Goal: Task Accomplishment & Management: Use online tool/utility

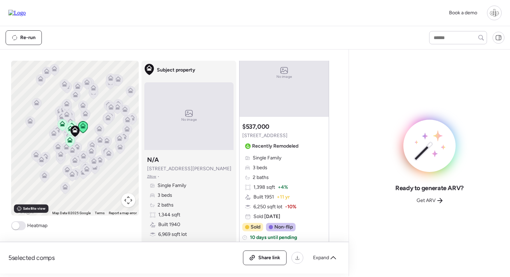
scroll to position [451, 0]
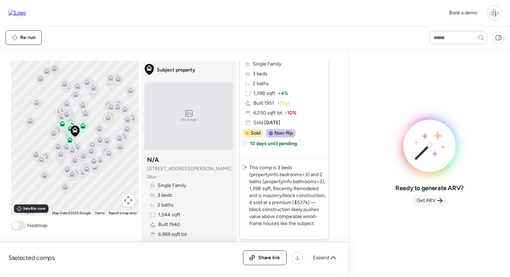
click at [430, 203] on span "Get ARV" at bounding box center [425, 200] width 19 height 7
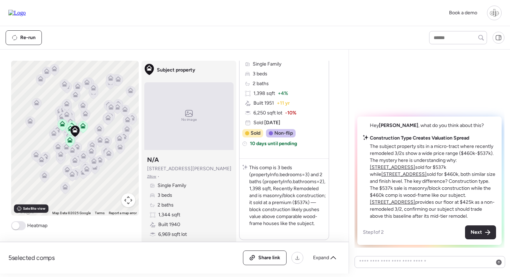
click at [415, 167] on u "[STREET_ADDRESS]" at bounding box center [392, 167] width 45 height 6
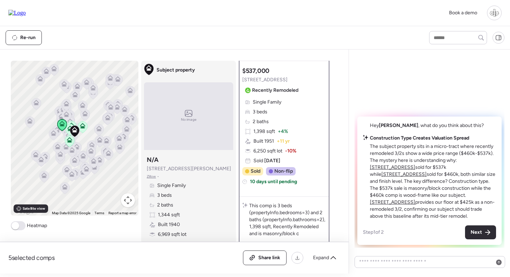
scroll to position [97, 0]
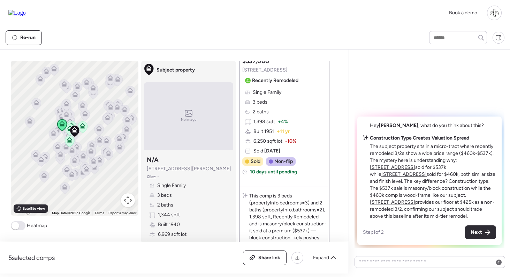
click at [426, 175] on u "4914 N Suwanee Ave" at bounding box center [403, 174] width 45 height 6
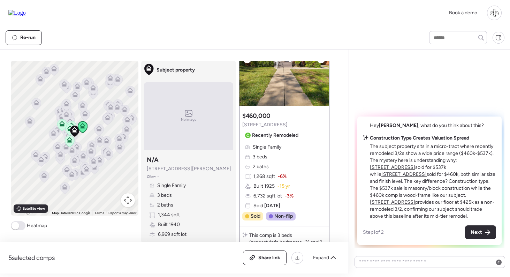
scroll to position [50, 0]
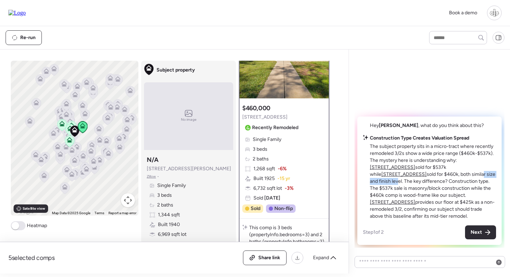
drag, startPoint x: 391, startPoint y: 181, endPoint x: 432, endPoint y: 181, distance: 40.8
click at [432, 181] on p "The subject property sits in a micro-tract where recently remodeled 3/2s show a…" at bounding box center [433, 181] width 126 height 77
click at [438, 181] on p "The subject property sits in a micro-tract where recently remodeled 3/2s show a…" at bounding box center [433, 181] width 126 height 77
drag, startPoint x: 385, startPoint y: 191, endPoint x: 403, endPoint y: 191, distance: 18.5
click at [403, 191] on p "The subject property sits in a micro-tract where recently remodeled 3/2s show a…" at bounding box center [433, 181] width 126 height 77
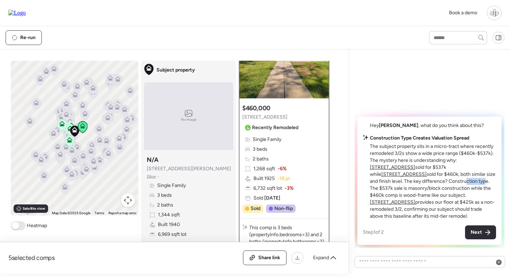
click at [403, 191] on p "The subject property sits in a micro-tract where recently remodeled 3/2s show a…" at bounding box center [433, 181] width 126 height 77
drag, startPoint x: 430, startPoint y: 189, endPoint x: 438, endPoint y: 189, distance: 8.4
click at [438, 189] on p "The subject property sits in a micro-tract where recently remodeled 3/2s show a…" at bounding box center [433, 181] width 126 height 77
drag, startPoint x: 402, startPoint y: 196, endPoint x: 427, endPoint y: 196, distance: 24.7
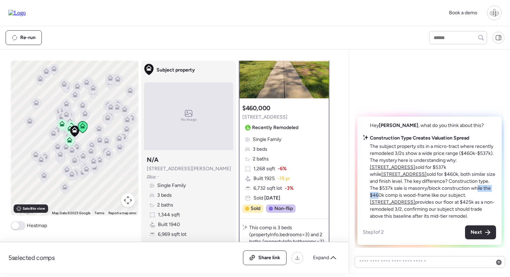
click at [427, 196] on p "The subject property sits in a micro-tract where recently remodeled 3/2s show a…" at bounding box center [433, 181] width 126 height 77
click at [426, 196] on p "The subject property sits in a micro-tract where recently remodeled 3/2s show a…" at bounding box center [433, 181] width 126 height 77
click at [408, 202] on u "213 W Cayuga St" at bounding box center [392, 202] width 45 height 6
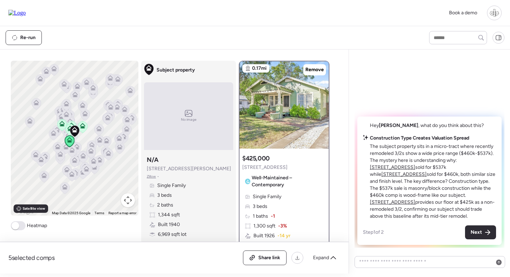
scroll to position [17, 0]
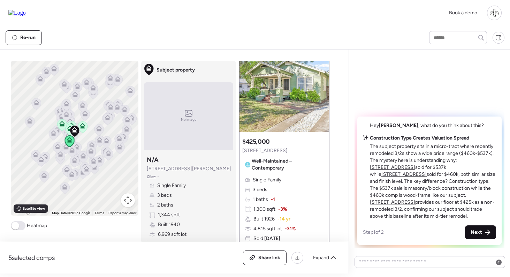
click at [478, 231] on span "Next" at bounding box center [475, 232] width 11 height 7
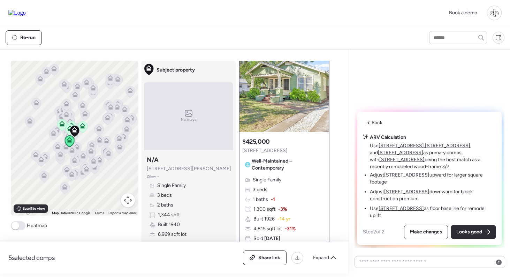
click at [412, 178] on u "4914 N Suwanee Ave" at bounding box center [406, 175] width 45 height 6
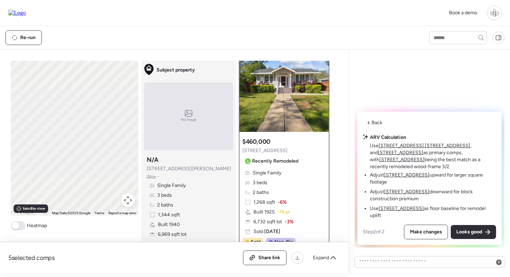
scroll to position [0, 0]
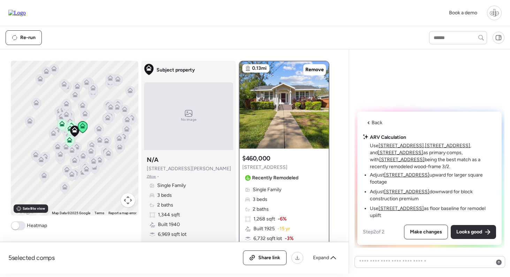
click at [409, 202] on li "Adjust 404 W Violet St downward for block construction premium" at bounding box center [433, 195] width 126 height 14
click at [409, 194] on u "404 W Violet St" at bounding box center [406, 192] width 45 height 6
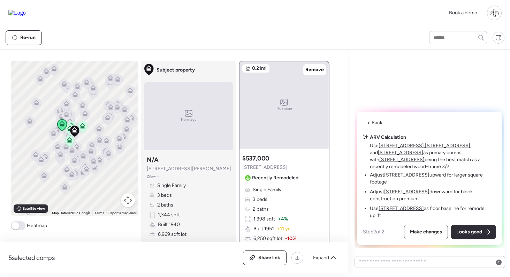
click at [390, 211] on u "213 W Cayuga St" at bounding box center [400, 208] width 45 height 6
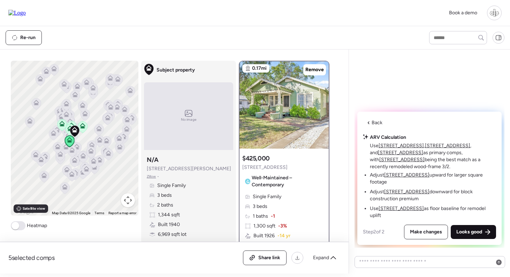
click at [470, 228] on div "Looks good" at bounding box center [473, 232] width 45 height 14
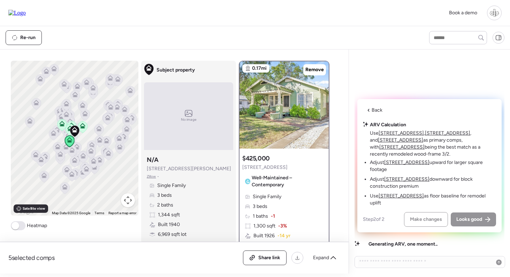
click at [402, 165] on u "4914 N Suwanee Ave" at bounding box center [406, 162] width 45 height 6
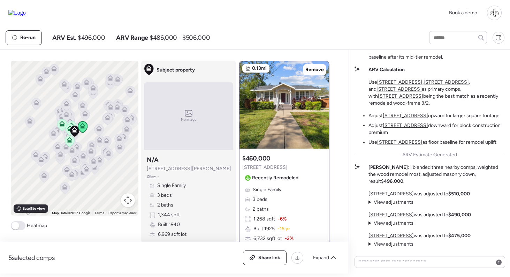
click at [389, 195] on u "4914 N Suwanee Ave" at bounding box center [390, 194] width 45 height 6
click at [392, 215] on u "404 W Violet St" at bounding box center [390, 215] width 45 height 6
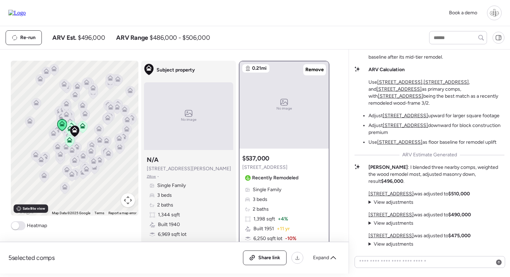
click at [392, 234] on u "213 W Cayuga St" at bounding box center [390, 235] width 45 height 6
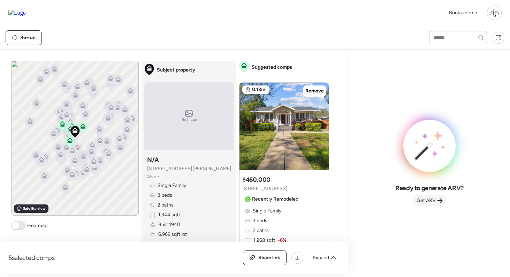
click at [434, 200] on span "Get ARV" at bounding box center [425, 200] width 19 height 7
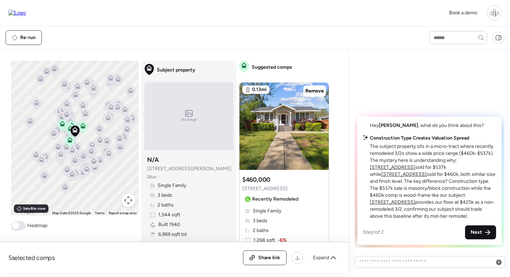
click at [474, 234] on span "Next" at bounding box center [475, 232] width 11 height 7
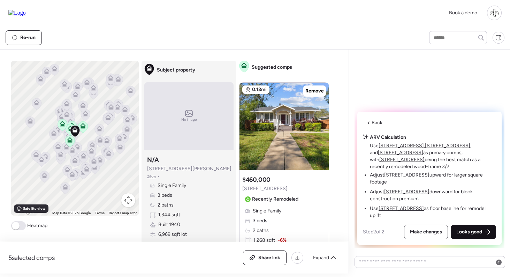
click at [471, 230] on span "Looks good" at bounding box center [469, 231] width 26 height 7
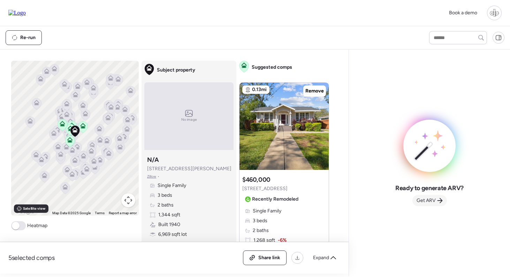
click at [430, 200] on span "Get ARV" at bounding box center [425, 200] width 19 height 7
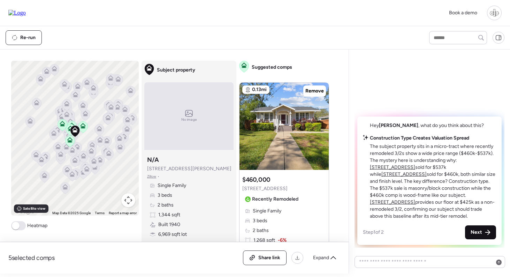
click at [478, 231] on span "Next" at bounding box center [475, 232] width 11 height 7
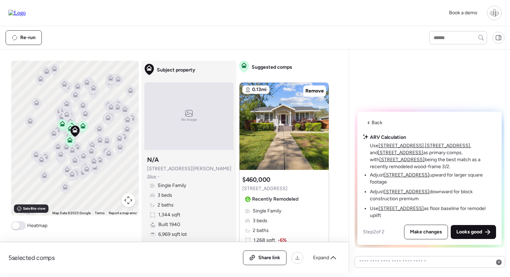
click at [478, 231] on span "Looks good" at bounding box center [469, 231] width 26 height 7
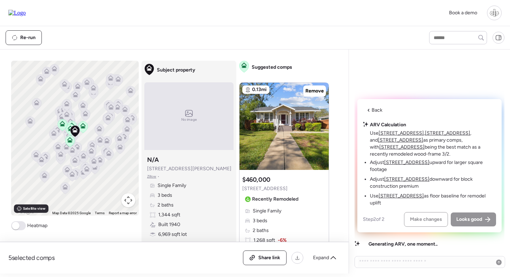
click at [455, 118] on div "Back ARV Calculation Use 4914 N Suwanee Ave , 404 W Violet St , and 213 W Cayug…" at bounding box center [429, 165] width 144 height 133
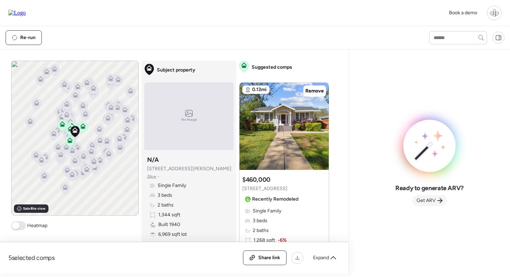
click at [436, 196] on div "Get ARV" at bounding box center [429, 200] width 34 height 11
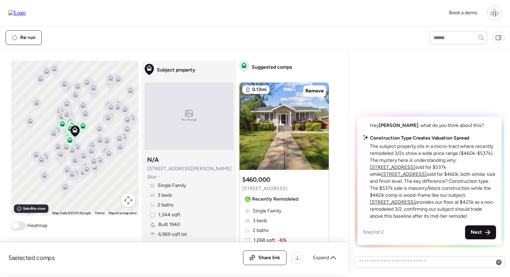
click at [475, 231] on span "Next" at bounding box center [475, 232] width 11 height 7
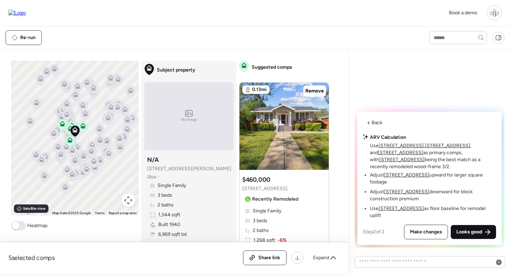
click at [475, 231] on span "Looks good" at bounding box center [469, 231] width 26 height 7
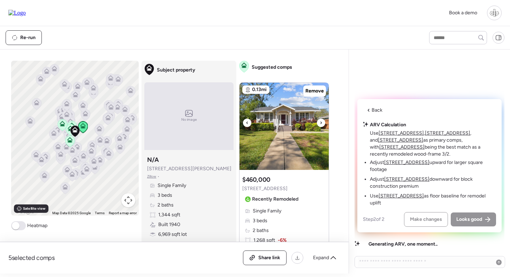
scroll to position [193, 0]
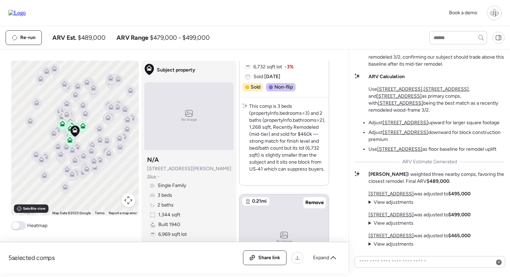
click at [387, 195] on u "4914 N Suwanee Ave" at bounding box center [390, 194] width 45 height 6
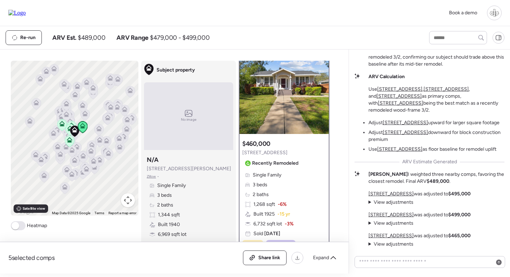
scroll to position [0, 0]
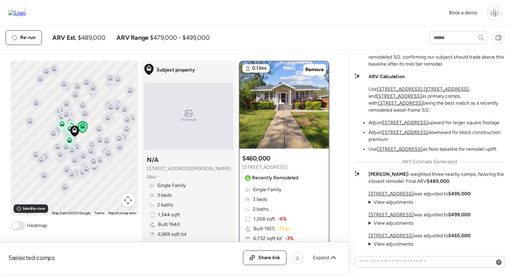
click at [394, 212] on p "404 W Violet St was adjusted to $499,000" at bounding box center [419, 214] width 102 height 7
click at [393, 213] on u "[STREET_ADDRESS]" at bounding box center [390, 215] width 45 height 6
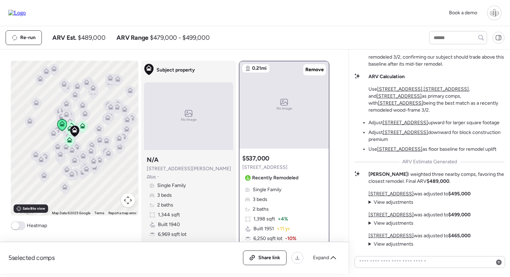
click at [390, 235] on u "[STREET_ADDRESS]" at bounding box center [390, 235] width 45 height 6
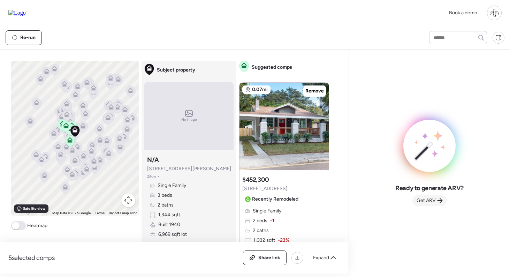
click at [422, 196] on div "Get ARV" at bounding box center [429, 200] width 34 height 11
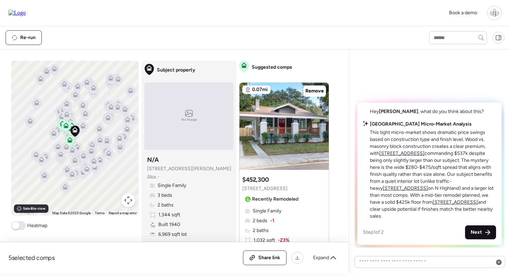
click at [483, 233] on div "Next" at bounding box center [480, 232] width 31 height 14
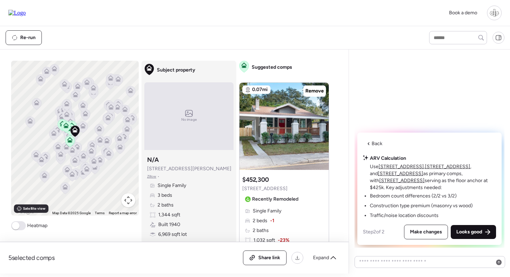
click at [477, 232] on span "Looks good" at bounding box center [469, 231] width 26 height 7
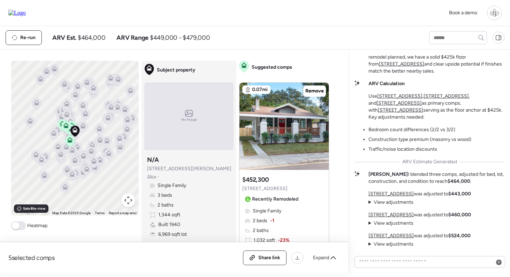
click at [388, 192] on u "213 W Cayuga St" at bounding box center [390, 194] width 45 height 6
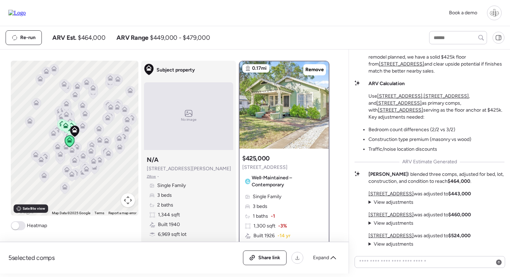
click at [384, 213] on u "4803 N Highland Ave" at bounding box center [390, 215] width 45 height 6
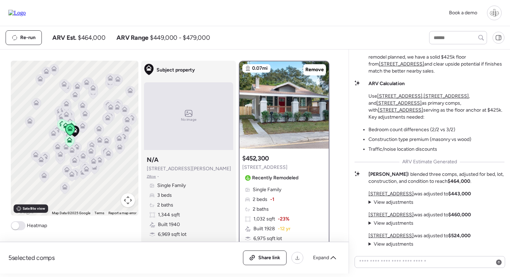
click at [384, 233] on u "404 W Violet St" at bounding box center [390, 235] width 45 height 6
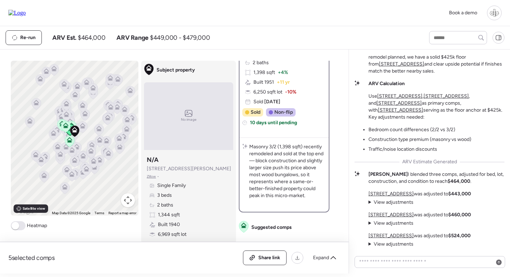
scroll to position [37, 0]
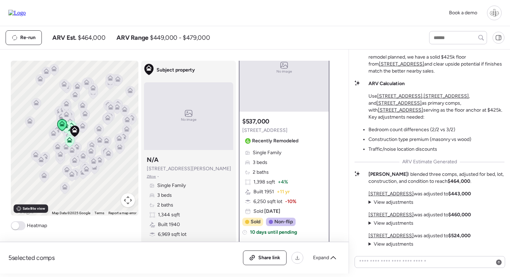
click at [385, 201] on span "View adjustments" at bounding box center [394, 202] width 40 height 6
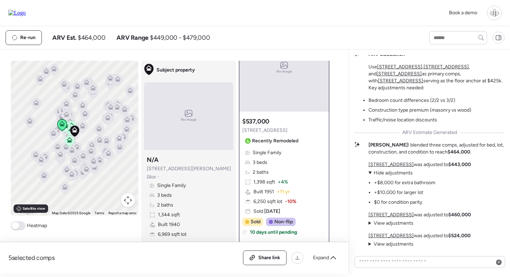
click at [381, 171] on span "Hide adjustments" at bounding box center [393, 173] width 39 height 6
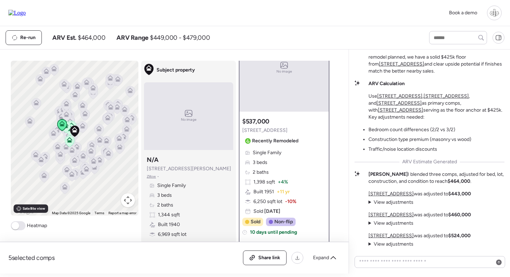
click at [393, 236] on u "404 W Violet St" at bounding box center [390, 235] width 45 height 6
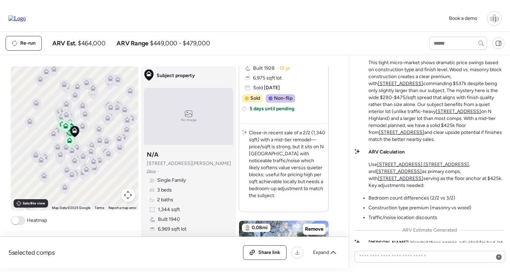
scroll to position [-63, 0]
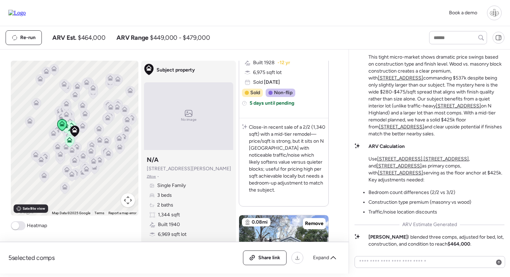
click at [423, 81] on u "404 W Violet St" at bounding box center [400, 78] width 45 height 6
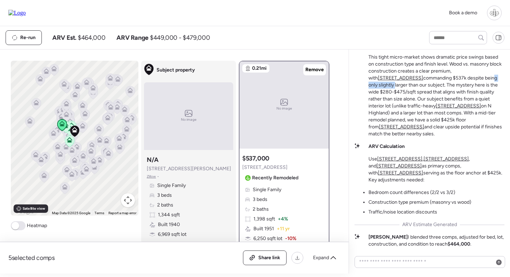
drag, startPoint x: 436, startPoint y: 92, endPoint x: 469, endPoint y: 92, distance: 33.1
click at [469, 92] on p "This tight micro-market shows dramatic price swings based on construction type …" at bounding box center [436, 96] width 136 height 84
drag, startPoint x: 418, startPoint y: 98, endPoint x: 445, endPoint y: 98, distance: 26.5
click at [445, 98] on p "This tight micro-market shows dramatic price swings based on construction type …" at bounding box center [436, 96] width 136 height 84
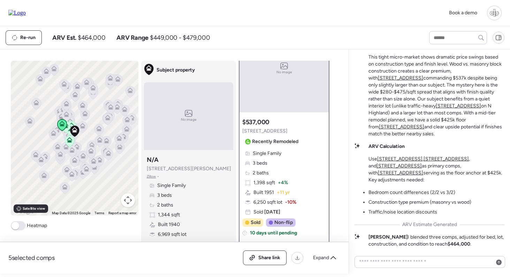
scroll to position [38, 0]
click at [289, 173] on div "Single Family 3 beds 2 baths 1,398 sqft + 4% Built 1951 + 11 yr 6,250 sqft lot …" at bounding box center [284, 181] width 84 height 66
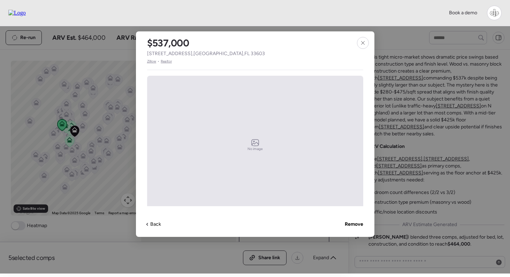
click at [152, 60] on span "Zillow" at bounding box center [151, 62] width 9 height 6
click at [357, 40] on div at bounding box center [363, 43] width 12 height 12
click at [363, 45] on icon at bounding box center [363, 43] width 6 height 6
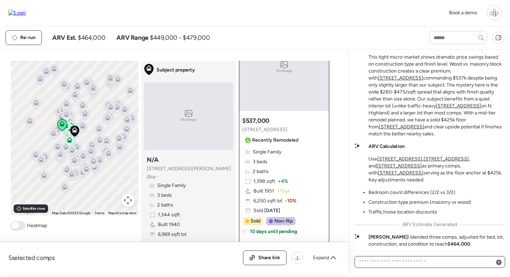
click at [391, 260] on textarea at bounding box center [430, 262] width 144 height 10
type textarea "**********"
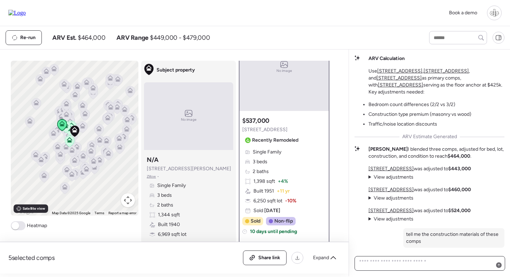
scroll to position [0, 0]
click at [378, 181] on div "213 W Cayuga St was adjusted to $443,000 View adjustments Hide adjustments +$8,…" at bounding box center [419, 193] width 102 height 57
click at [378, 176] on span "View adjustments" at bounding box center [394, 177] width 40 height 6
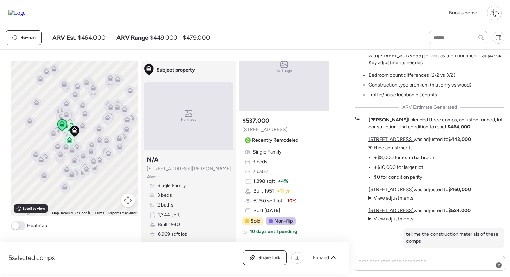
click at [385, 146] on span "Hide adjustments" at bounding box center [393, 148] width 39 height 6
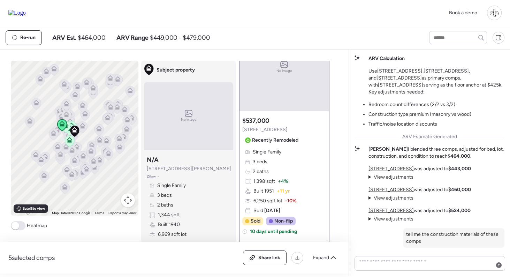
click at [396, 199] on span "View adjustments" at bounding box center [394, 198] width 40 height 6
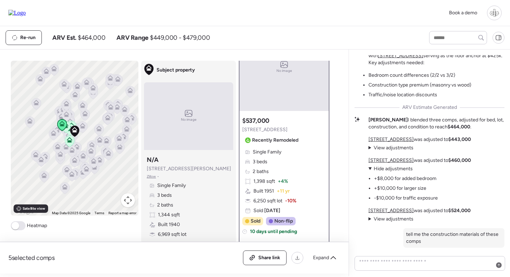
click at [395, 169] on span "Hide adjustments" at bounding box center [393, 169] width 39 height 6
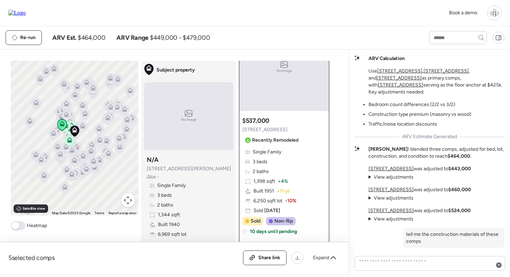
click at [391, 217] on span "View adjustments" at bounding box center [394, 219] width 40 height 6
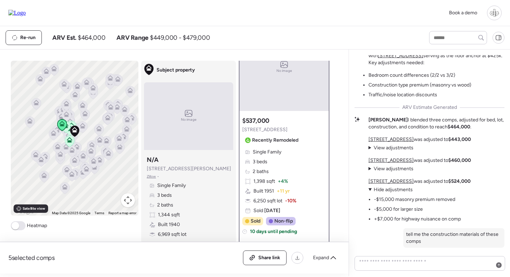
click at [389, 186] on div "404 W Violet St was adjusted to $524,000 View adjustments Hide adjustments -$15…" at bounding box center [419, 200] width 102 height 45
click at [389, 190] on span "Hide adjustments" at bounding box center [393, 189] width 39 height 6
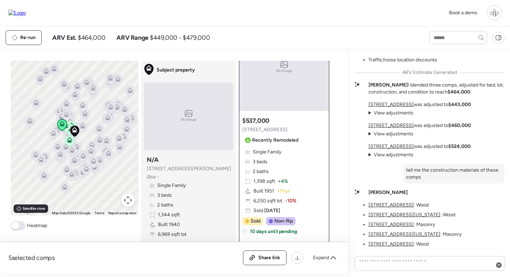
click at [386, 206] on u "4803 N Highland Ave" at bounding box center [390, 205] width 45 height 6
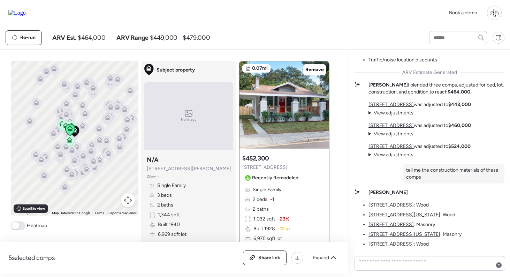
click at [386, 216] on u "209 W Louisiana Ave" at bounding box center [404, 215] width 72 height 6
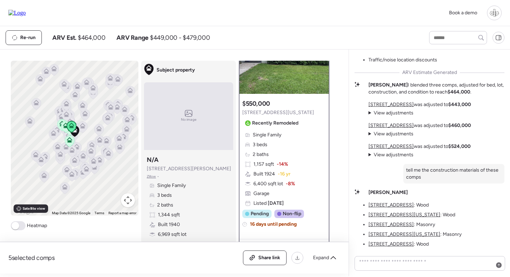
scroll to position [2, 0]
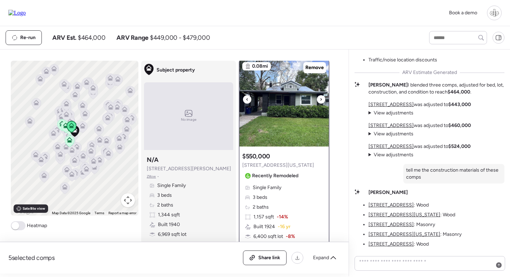
click at [289, 113] on img at bounding box center [283, 102] width 89 height 87
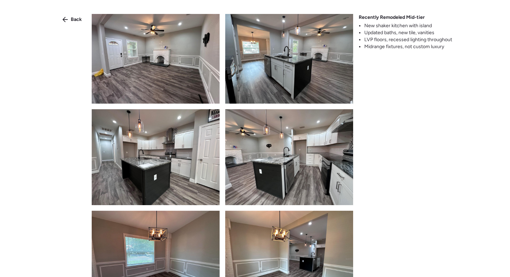
scroll to position [332, 0]
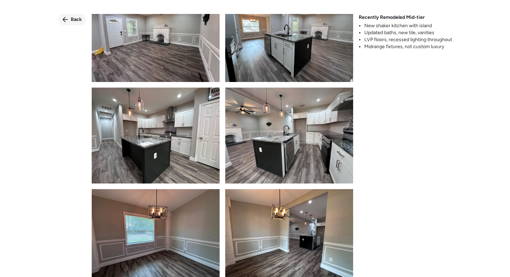
click at [74, 20] on span "Back" at bounding box center [76, 19] width 11 height 7
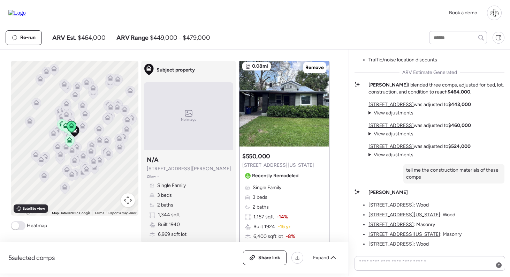
click at [393, 235] on u "309 W Louisiana Ave" at bounding box center [404, 234] width 72 height 6
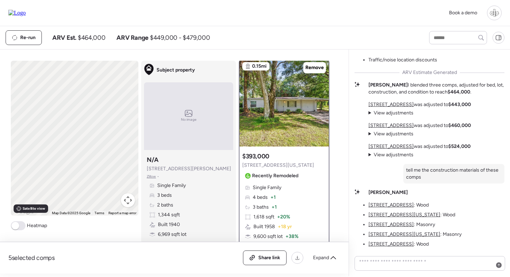
scroll to position [0, 0]
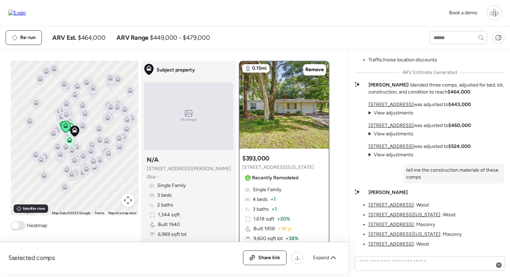
click at [385, 246] on u "213 W Cayuga St" at bounding box center [390, 244] width 45 height 6
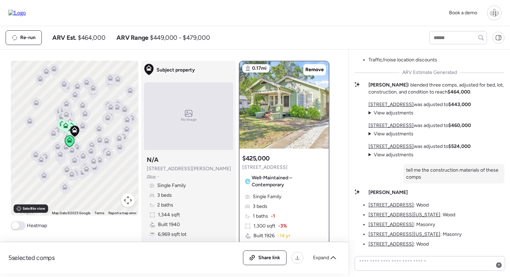
click at [393, 147] on u "404 W Violet St" at bounding box center [390, 146] width 45 height 6
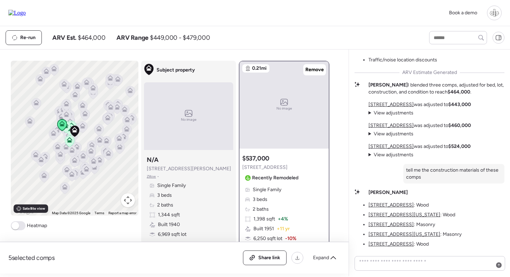
click at [388, 223] on u "404 W Violet St" at bounding box center [390, 224] width 45 height 6
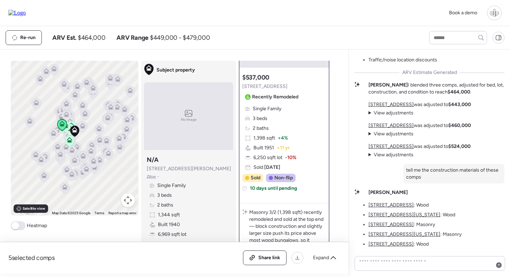
scroll to position [80, 0]
click at [393, 233] on u "309 W Louisiana Ave" at bounding box center [404, 234] width 72 height 6
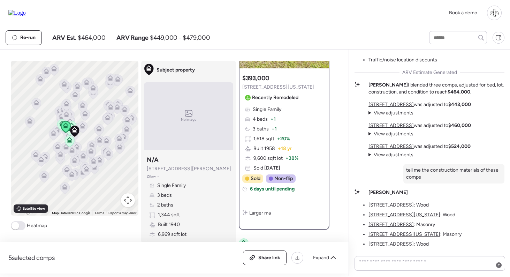
scroll to position [0, 0]
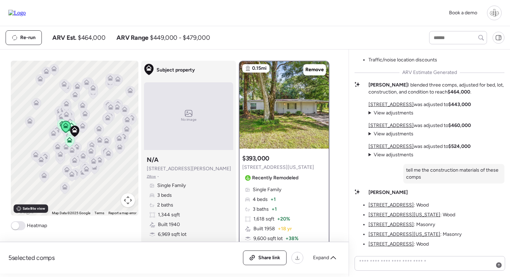
click at [392, 214] on u "209 W Louisiana Ave" at bounding box center [404, 215] width 72 height 6
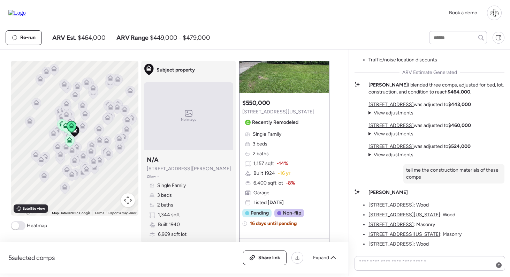
scroll to position [33, 0]
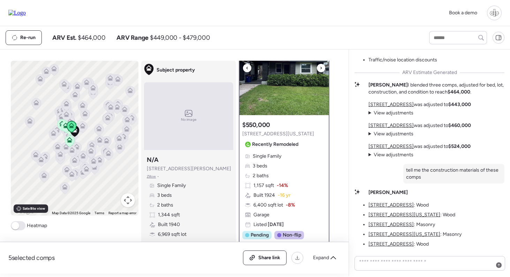
click at [289, 77] on img at bounding box center [283, 71] width 89 height 87
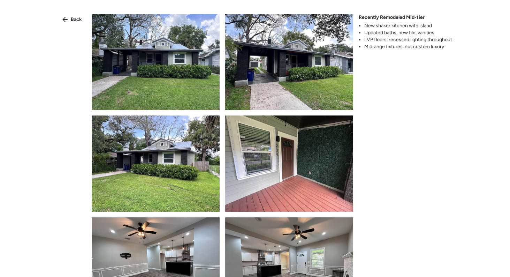
scroll to position [261, 0]
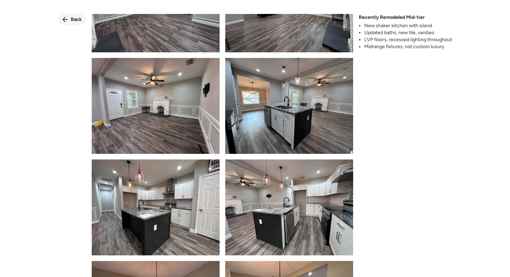
click at [71, 17] on span "Back" at bounding box center [76, 19] width 11 height 7
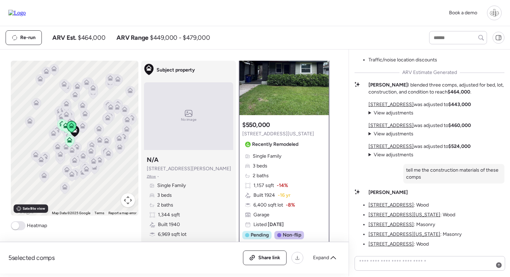
click at [278, 187] on span "-14%" at bounding box center [282, 185] width 11 height 7
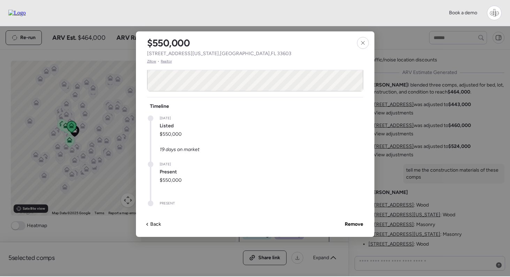
scroll to position [0, 0]
click at [360, 42] on icon at bounding box center [363, 43] width 6 height 6
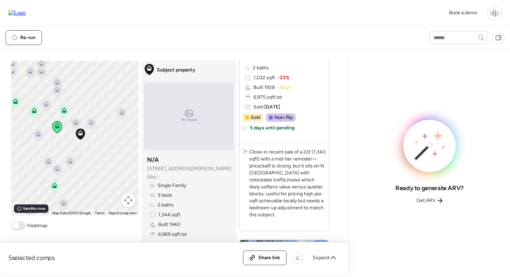
scroll to position [161, 0]
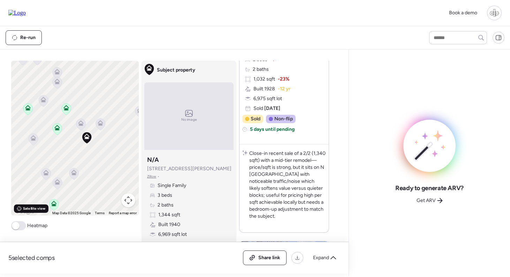
click at [37, 209] on span "Satellite view" at bounding box center [34, 209] width 22 height 6
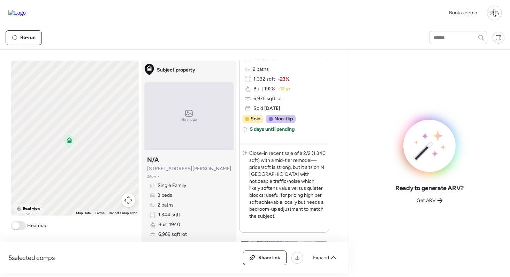
click at [33, 206] on span "Road view" at bounding box center [31, 209] width 17 height 6
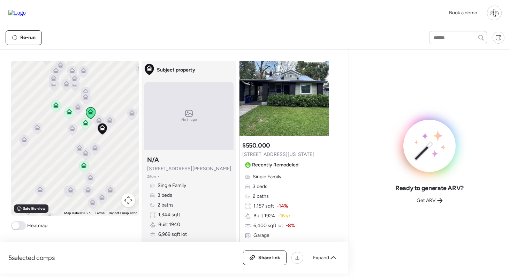
scroll to position [498, 0]
click at [287, 174] on div "Single Family 3 beds 2 baths 1,157 sqft -14% Built 1924 -16 yr 6,400 sqft lot -…" at bounding box center [284, 211] width 84 height 75
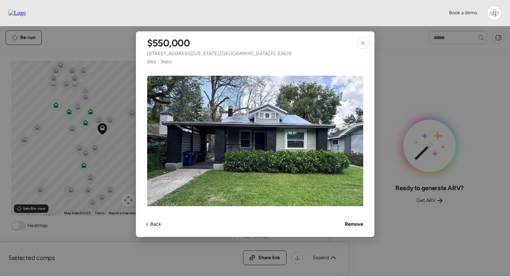
click at [150, 60] on span "Zillow" at bounding box center [151, 62] width 9 height 6
click at [362, 40] on div at bounding box center [363, 43] width 12 height 12
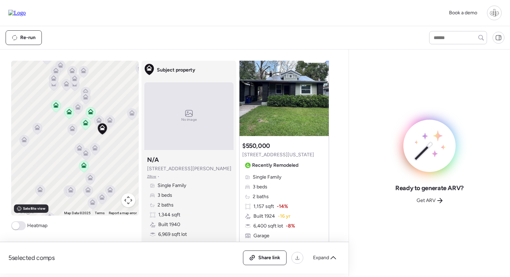
click at [26, 12] on img at bounding box center [16, 13] width 17 height 6
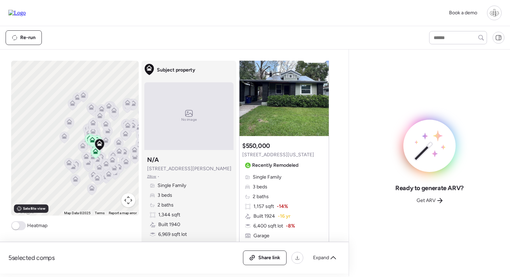
drag, startPoint x: 97, startPoint y: 180, endPoint x: 96, endPoint y: 156, distance: 23.4
click at [97, 156] on icon at bounding box center [96, 153] width 10 height 12
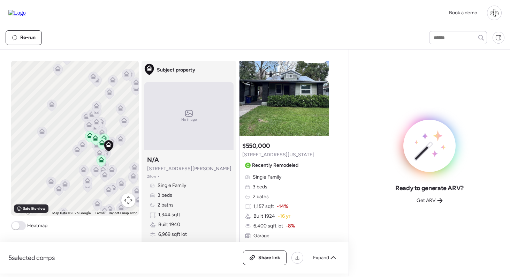
click at [96, 107] on icon at bounding box center [96, 107] width 5 height 2
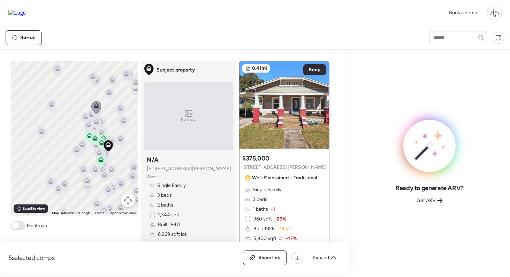
click at [87, 191] on icon at bounding box center [87, 186] width 9 height 11
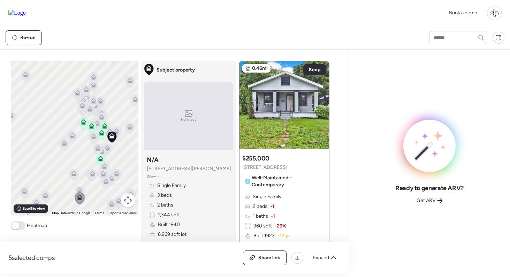
click at [92, 78] on icon at bounding box center [93, 78] width 5 height 2
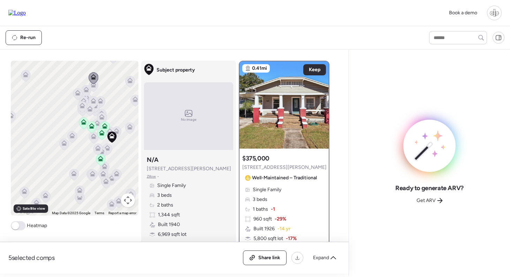
click at [46, 199] on icon at bounding box center [45, 196] width 9 height 11
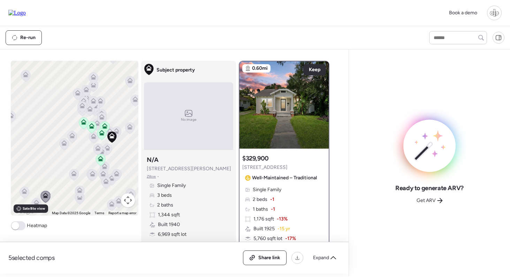
click at [81, 202] on icon at bounding box center [79, 198] width 9 height 11
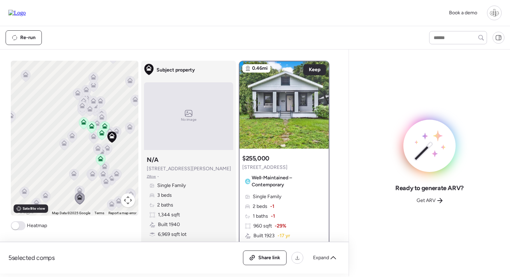
click at [110, 208] on icon at bounding box center [111, 204] width 9 height 11
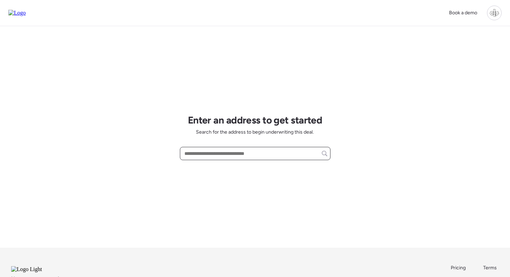
click at [229, 149] on input "text" at bounding box center [255, 153] width 144 height 10
paste input "**********"
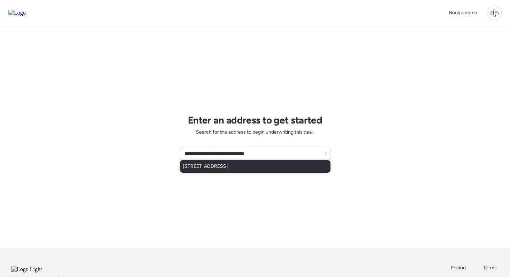
click at [228, 169] on span "[STREET_ADDRESS]" at bounding box center [205, 166] width 45 height 7
type input "**********"
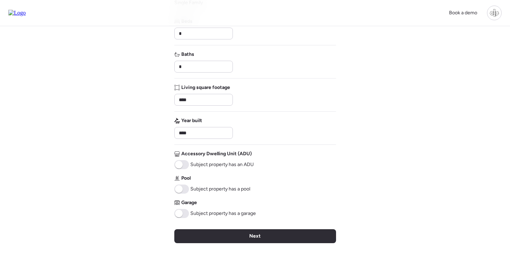
scroll to position [124, 0]
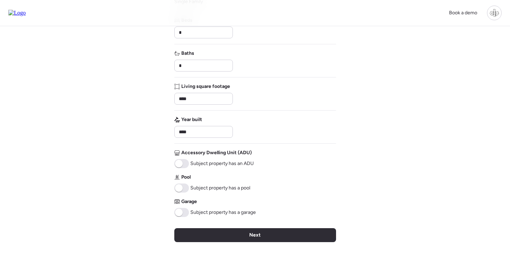
click at [183, 211] on span at bounding box center [181, 212] width 15 height 9
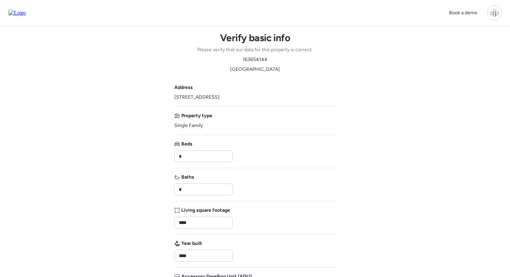
scroll to position [0, 0]
click at [253, 59] on span "163654144" at bounding box center [255, 59] width 25 height 7
copy span "163654144"
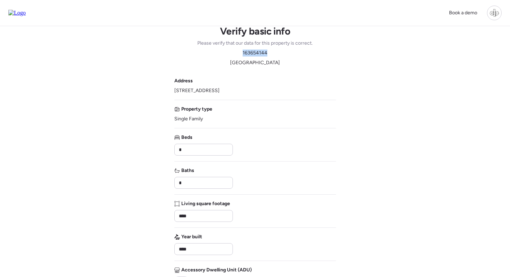
scroll to position [6, 0]
click at [293, 47] on span "Please verify that our data for this property is correct." at bounding box center [254, 43] width 115 height 7
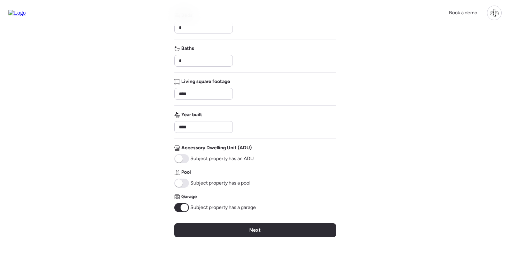
scroll to position [217, 0]
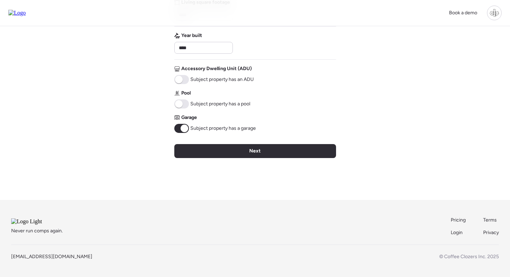
click at [181, 90] on div "Pool Subject property has a pool" at bounding box center [212, 99] width 76 height 19
drag, startPoint x: 183, startPoint y: 94, endPoint x: 213, endPoint y: 113, distance: 35.7
click at [183, 99] on span at bounding box center [181, 103] width 15 height 9
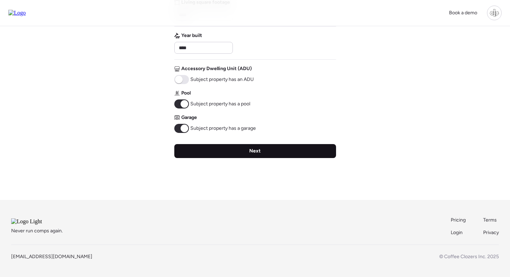
click at [270, 144] on div "Next" at bounding box center [255, 151] width 162 height 14
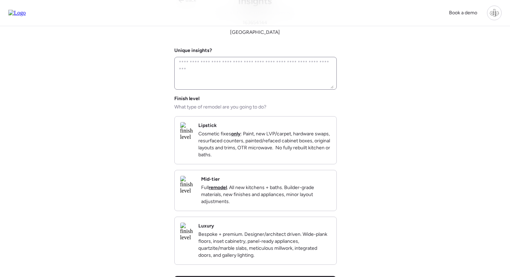
scroll to position [0, 0]
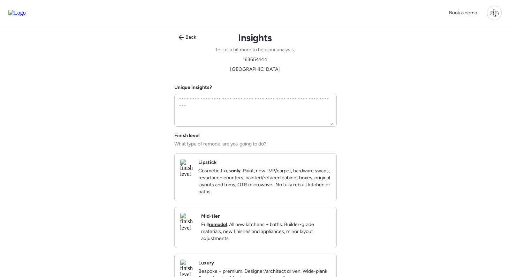
click at [267, 241] on p "Full remodel . All new kitchens + baths. Builder-grade materials, new finishes …" at bounding box center [266, 231] width 130 height 21
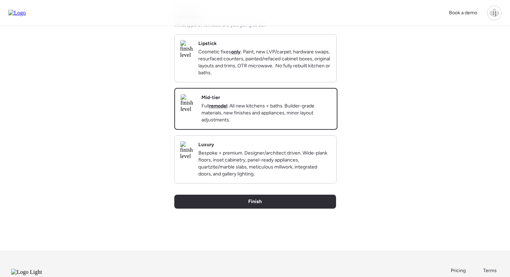
scroll to position [129, 0]
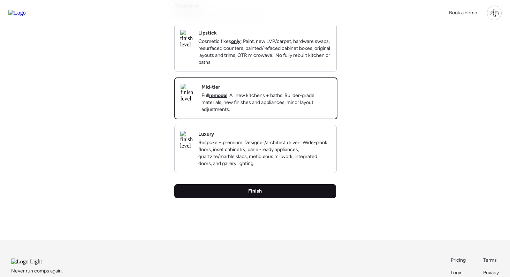
click at [262, 198] on div "Finish" at bounding box center [255, 191] width 162 height 14
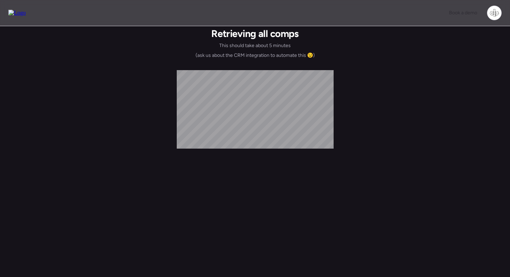
scroll to position [0, 0]
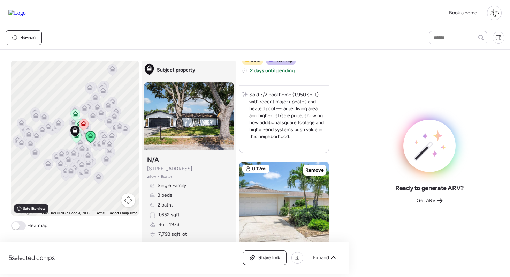
scroll to position [1045, 0]
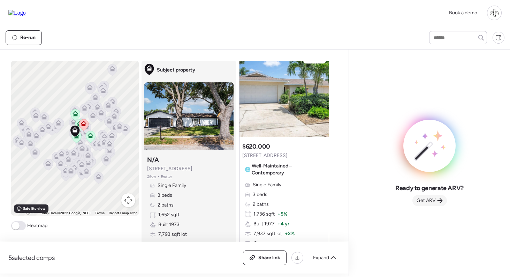
click at [423, 202] on span "Get ARV" at bounding box center [425, 200] width 19 height 7
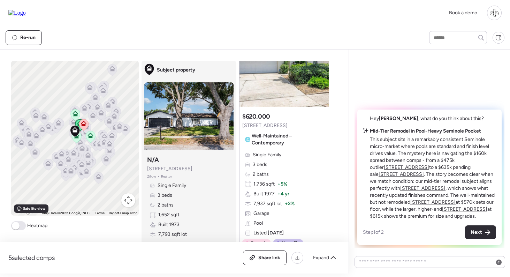
scroll to position [1073, 0]
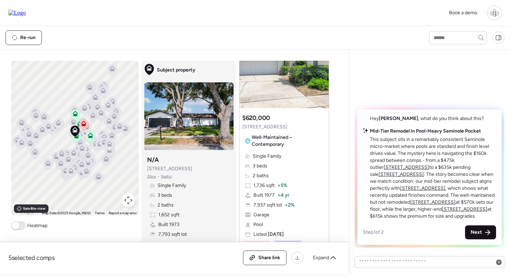
click at [482, 230] on div "Next" at bounding box center [480, 232] width 31 height 14
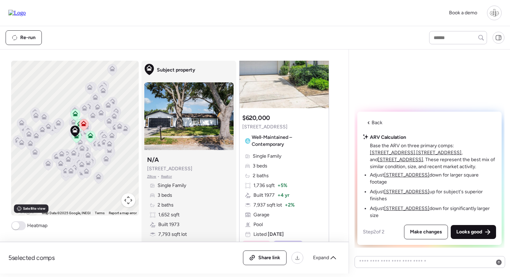
click at [464, 229] on span "Looks good" at bounding box center [469, 231] width 26 height 7
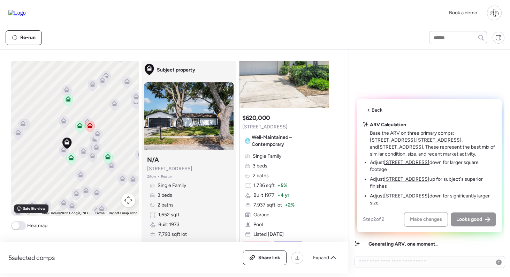
click at [84, 151] on icon at bounding box center [84, 151] width 6 height 6
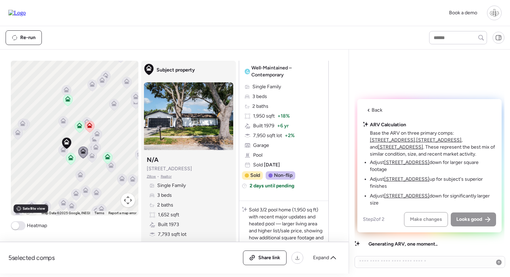
scroll to position [0, 0]
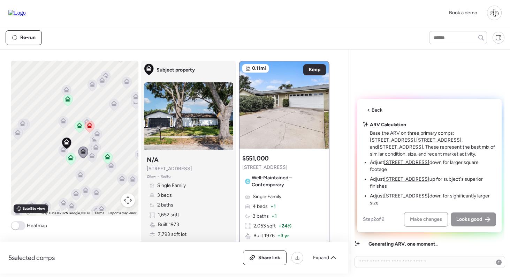
click at [61, 153] on icon at bounding box center [63, 150] width 9 height 11
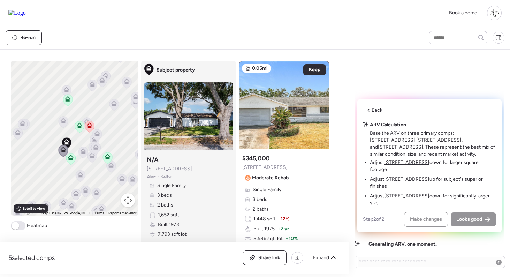
click at [96, 133] on icon at bounding box center [97, 134] width 6 height 6
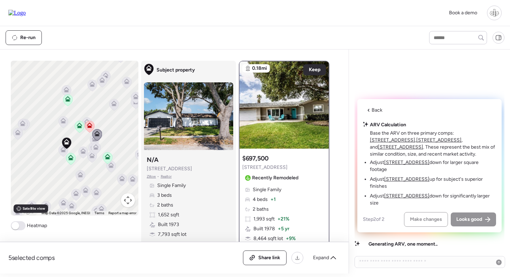
click at [98, 149] on icon at bounding box center [95, 148] width 5 height 2
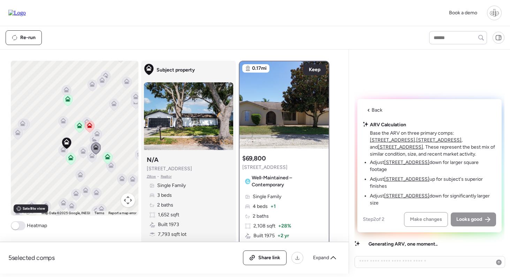
click at [88, 128] on icon at bounding box center [89, 126] width 5 height 2
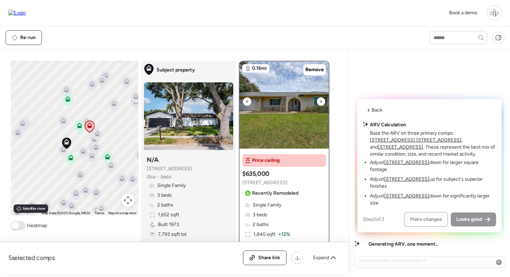
click at [277, 94] on img at bounding box center [283, 104] width 89 height 87
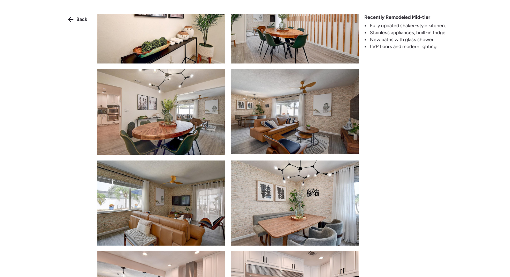
scroll to position [644, 0]
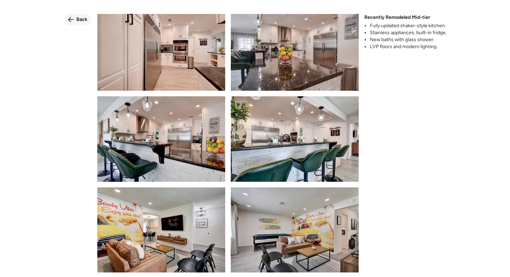
click at [72, 20] on icon at bounding box center [70, 19] width 5 height 5
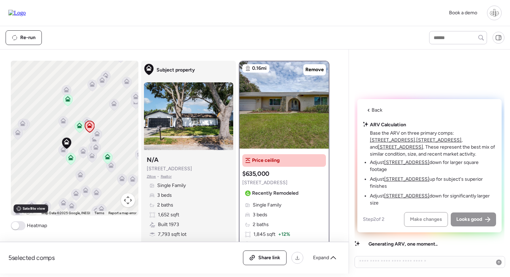
scroll to position [0, 0]
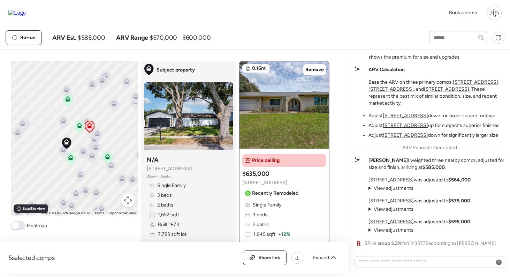
click at [399, 187] on span "View adjustments" at bounding box center [394, 188] width 40 height 6
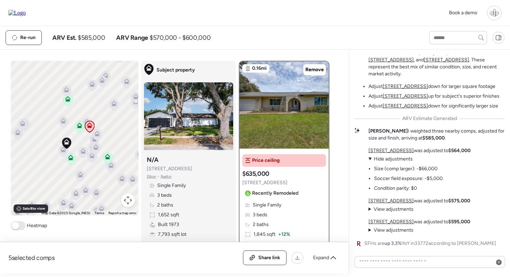
click at [393, 158] on span "Hide adjustments" at bounding box center [393, 159] width 39 height 6
